Goal: Book appointment/travel/reservation

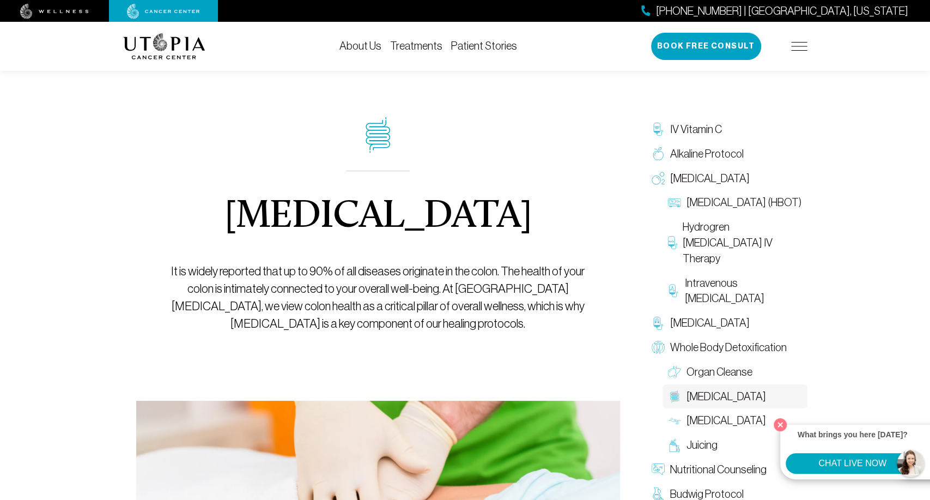
click at [362, 45] on link "About Us" at bounding box center [360, 46] width 42 height 12
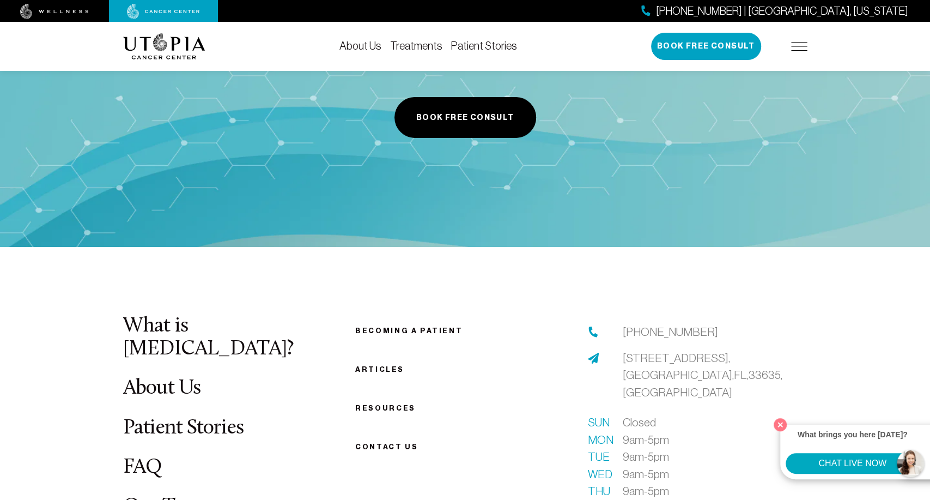
scroll to position [5482, 0]
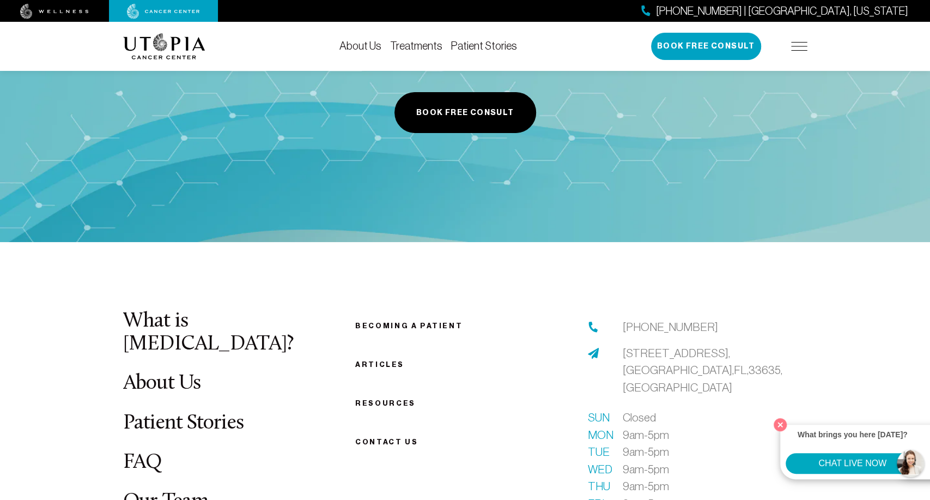
click at [421, 47] on link "Treatments" at bounding box center [416, 46] width 52 height 12
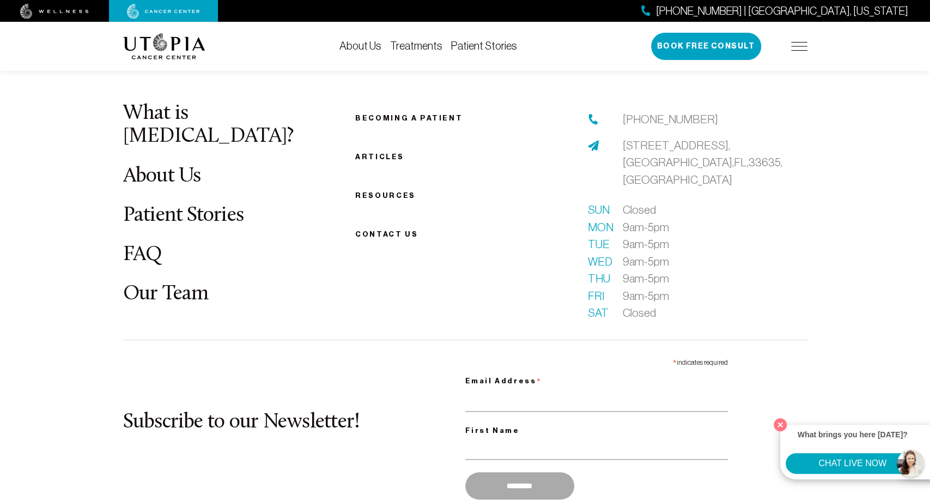
scroll to position [3056, 0]
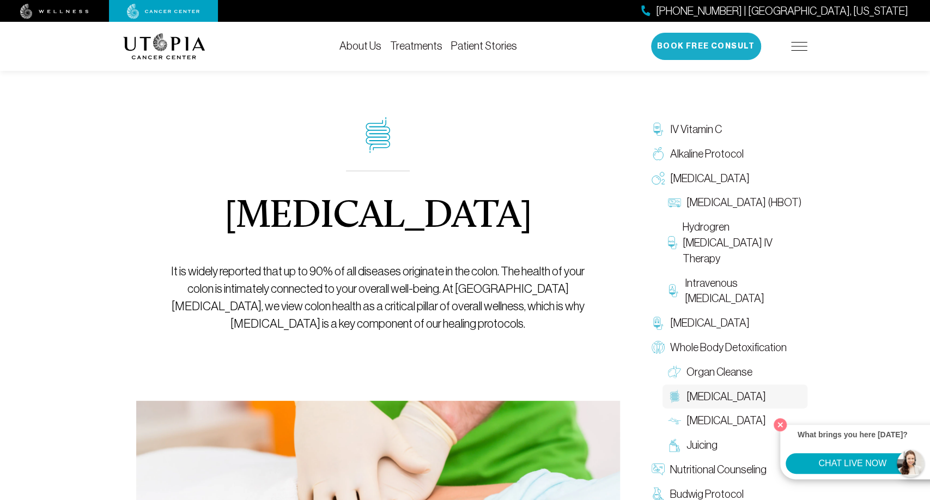
click at [666, 58] on button "Book Free Consult" at bounding box center [706, 46] width 110 height 27
